Goal: Find specific fact

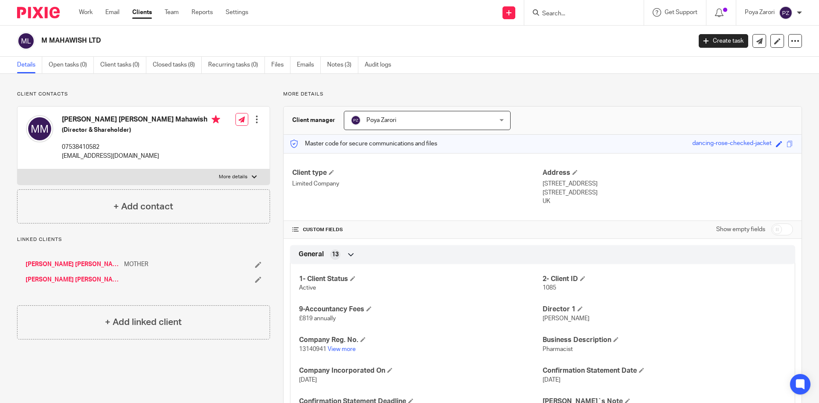
click at [571, 16] on input "Search" at bounding box center [579, 14] width 77 height 8
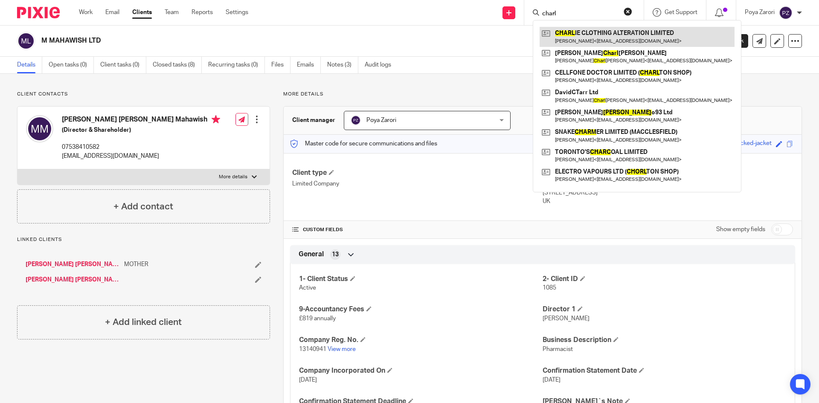
type input "charl"
click at [580, 32] on link at bounding box center [636, 37] width 195 height 20
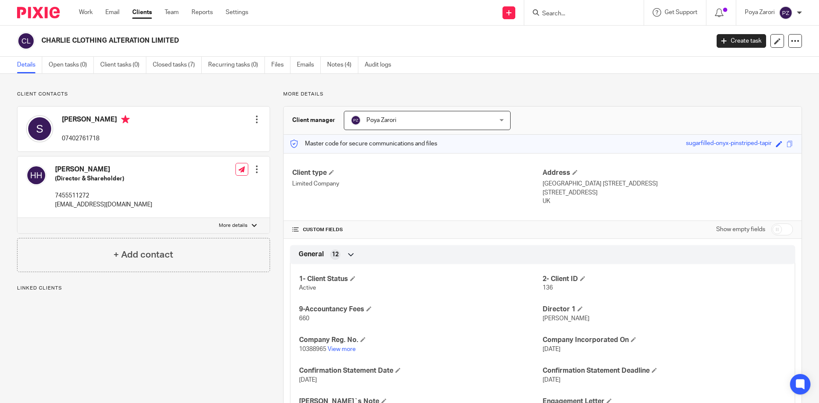
click at [237, 222] on p "More details" at bounding box center [233, 225] width 29 height 7
click at [17, 218] on input "More details" at bounding box center [17, 217] width 0 height 0
checkbox input "true"
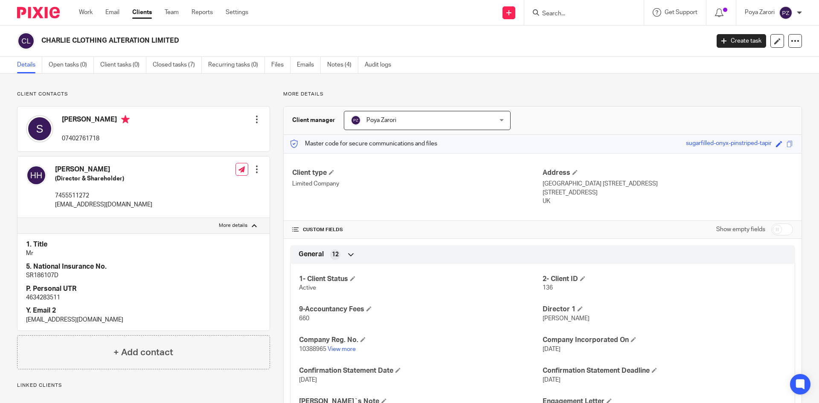
click at [41, 275] on p "SR186107D" at bounding box center [143, 275] width 235 height 9
copy p "SR186107D"
